Goal: Task Accomplishment & Management: Complete application form

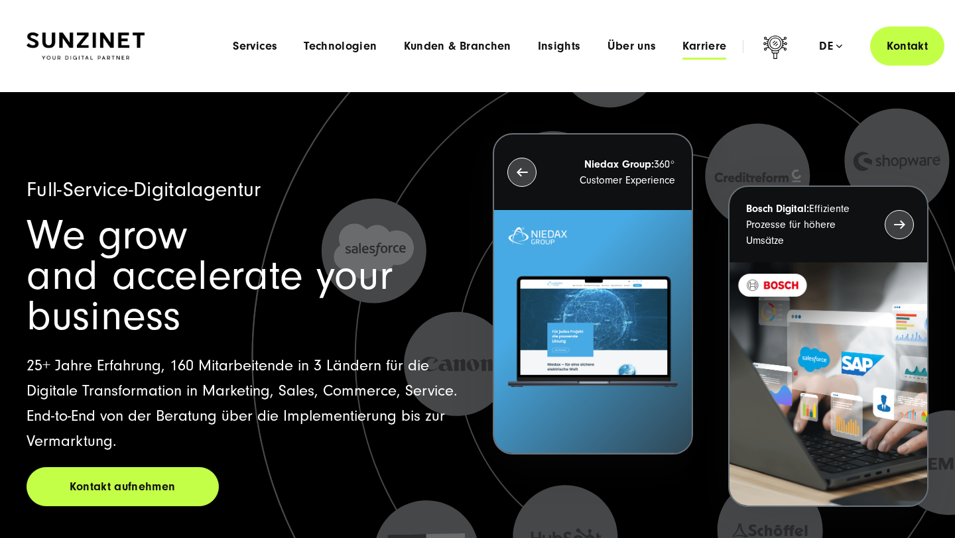
click at [711, 50] on span "Karriere" at bounding box center [704, 46] width 44 height 13
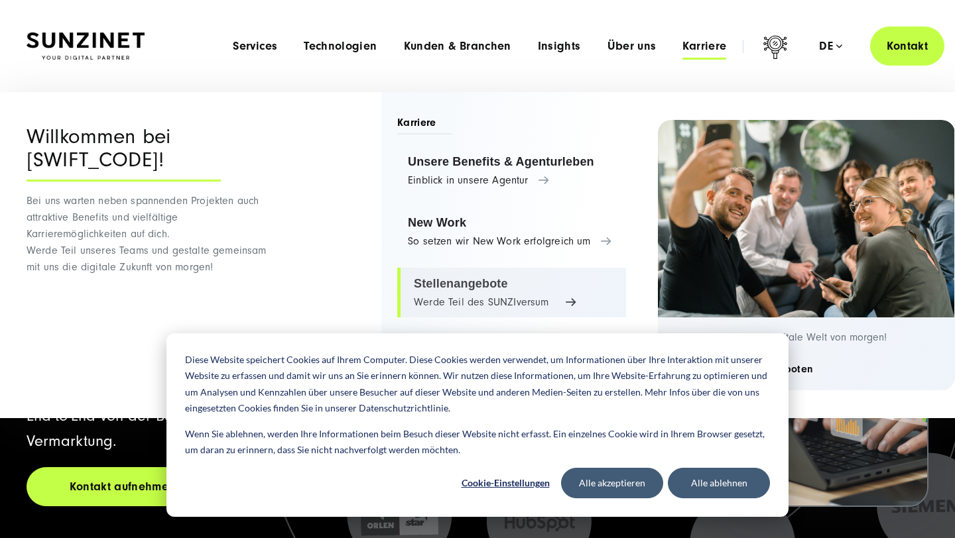
click at [475, 278] on link "Stellenangebote Werde Teil des SUNZIversum" at bounding box center [511, 293] width 229 height 50
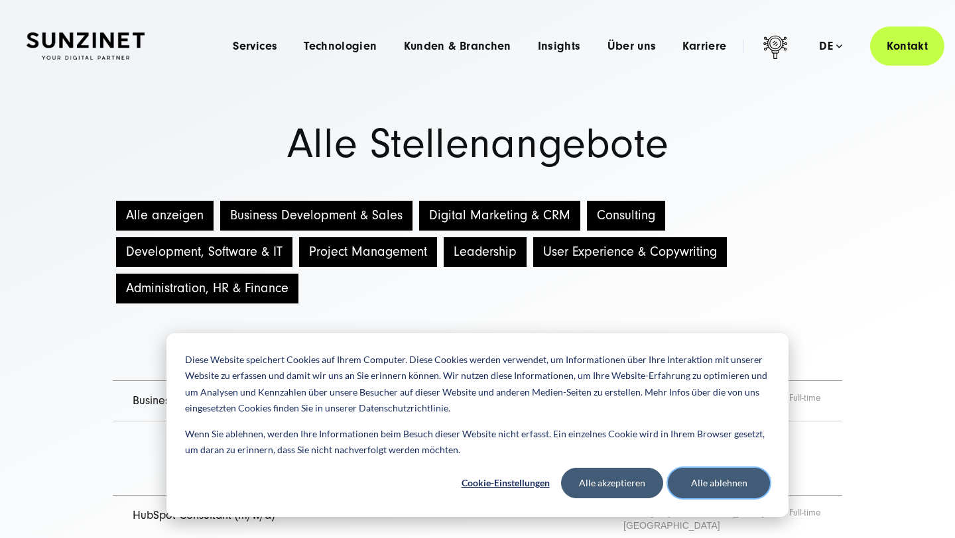
click at [742, 491] on button "Alle ablehnen" at bounding box center [719, 483] width 102 height 31
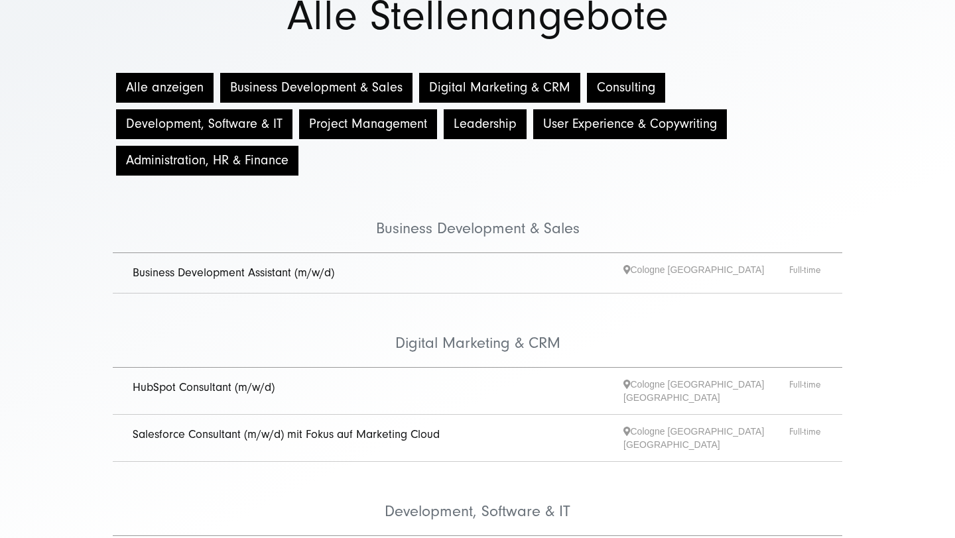
scroll to position [133, 0]
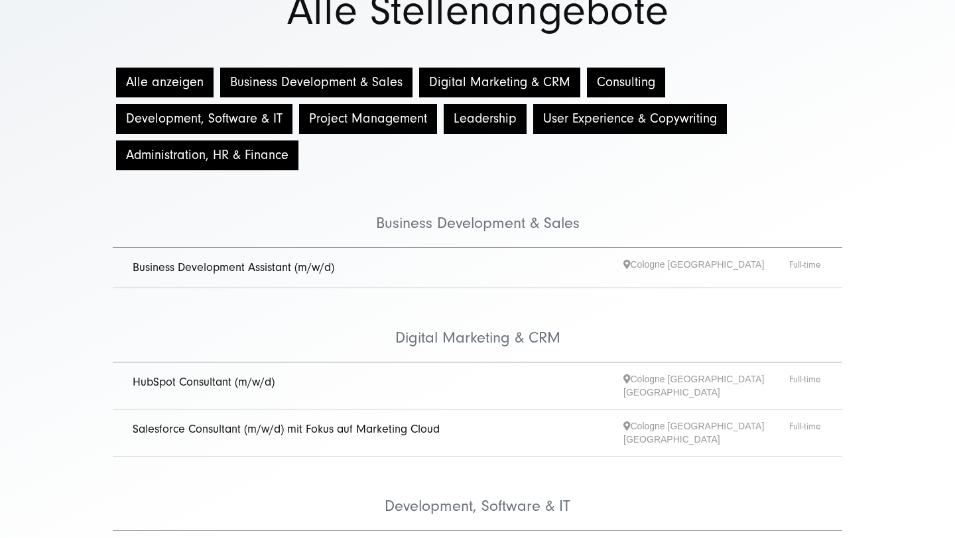
click at [209, 267] on link "Business Development Assistant (m/w/d)" at bounding box center [234, 268] width 202 height 14
